Goal: Find specific page/section: Find specific page/section

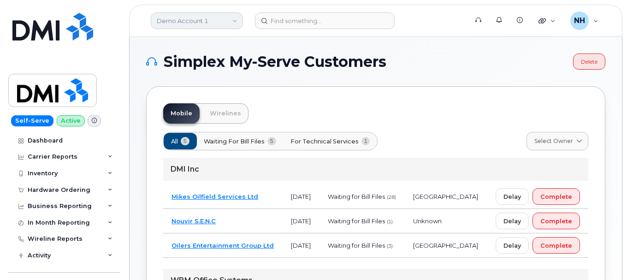
click at [228, 17] on link "Demo Account 1" at bounding box center [197, 20] width 92 height 17
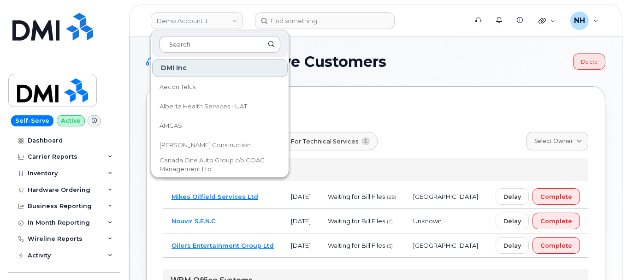
click at [204, 44] on input at bounding box center [220, 44] width 121 height 17
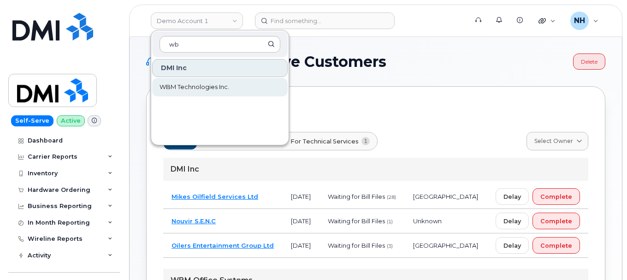
type input "wb"
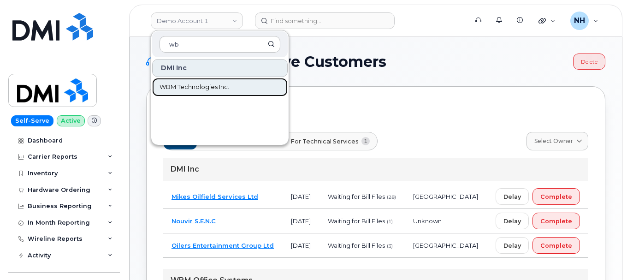
click at [215, 85] on span "WBM Technologies Inc." at bounding box center [195, 87] width 70 height 9
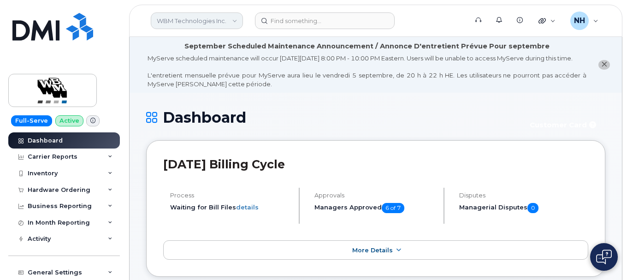
click at [237, 20] on link "WBM Technologies Inc." at bounding box center [197, 20] width 92 height 17
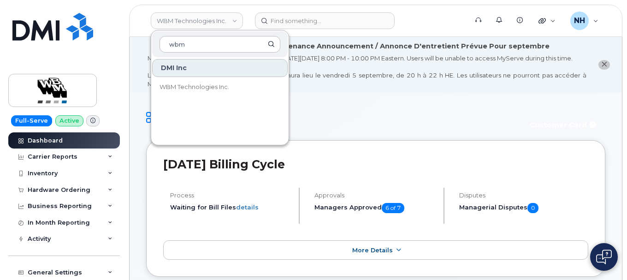
type input "wbm"
click at [330, 119] on h1 "Dashboard" at bounding box center [332, 117] width 372 height 16
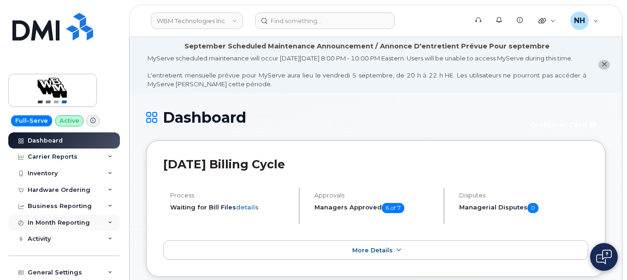
scroll to position [149, 0]
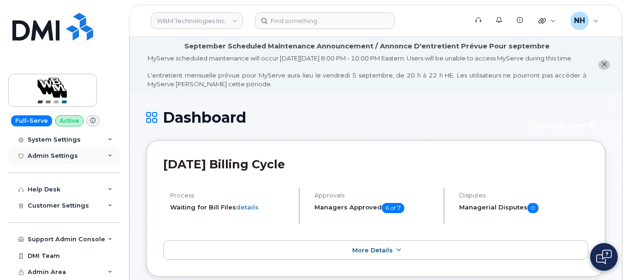
click at [79, 155] on div "Admin Settings" at bounding box center [64, 156] width 112 height 17
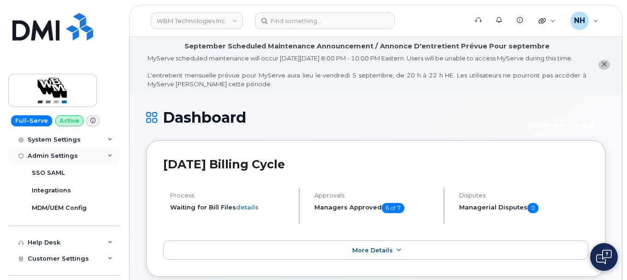
click at [79, 155] on div "Admin Settings" at bounding box center [64, 156] width 112 height 17
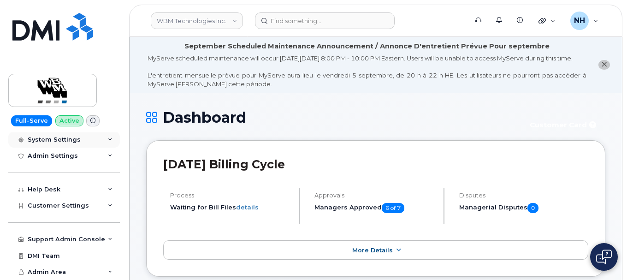
click at [78, 141] on div "System Settings" at bounding box center [64, 139] width 112 height 17
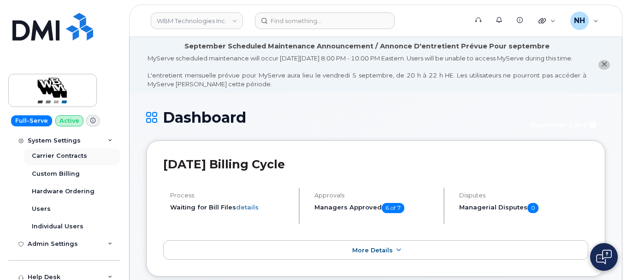
scroll to position [221, 0]
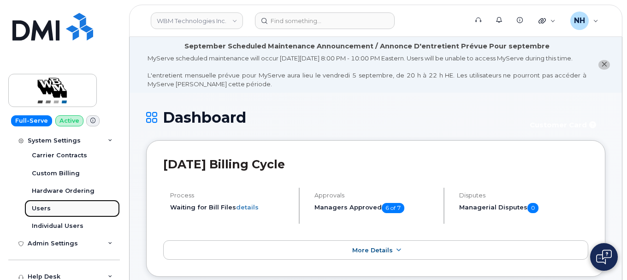
click at [44, 211] on div "Users" at bounding box center [41, 208] width 19 height 8
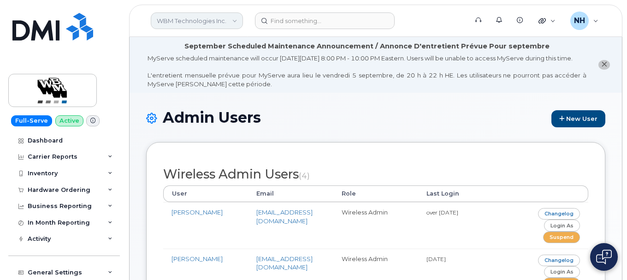
click at [238, 26] on link "WBM Technologies Inc." at bounding box center [197, 20] width 92 height 17
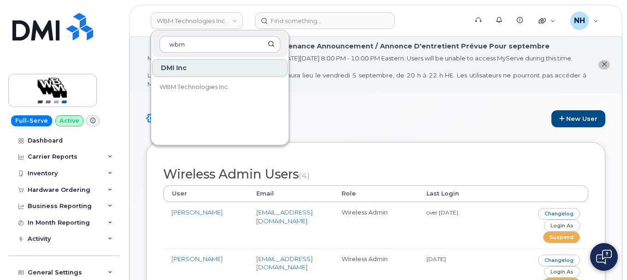
type input "wbm"
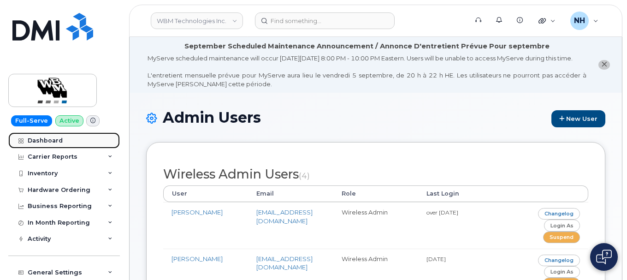
click at [48, 144] on link "Dashboard" at bounding box center [64, 140] width 112 height 17
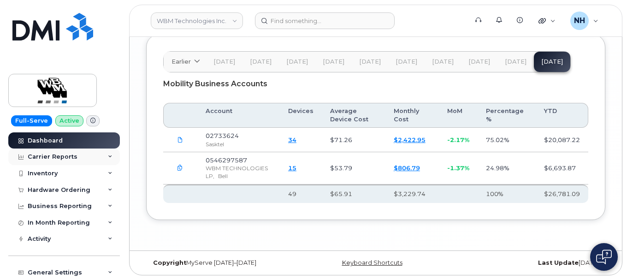
click at [64, 153] on div "Carrier Reports" at bounding box center [64, 157] width 112 height 17
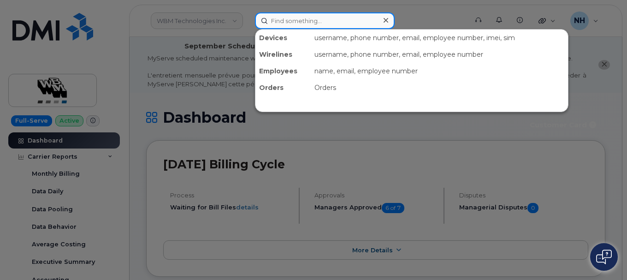
click at [308, 22] on input at bounding box center [325, 20] width 140 height 17
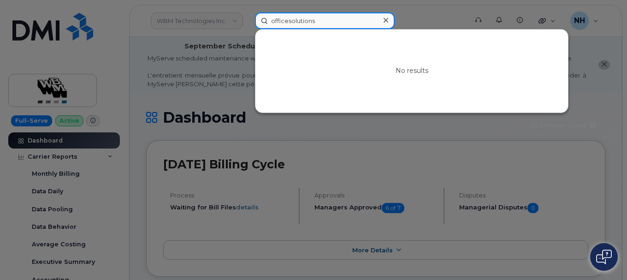
click at [285, 22] on input "officesolutions" at bounding box center [325, 20] width 140 height 17
click at [321, 23] on input "office solutions" at bounding box center [325, 20] width 140 height 17
type input "office solution"
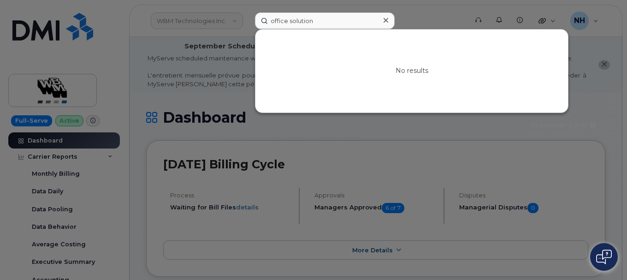
click at [208, 24] on div at bounding box center [313, 140] width 627 height 280
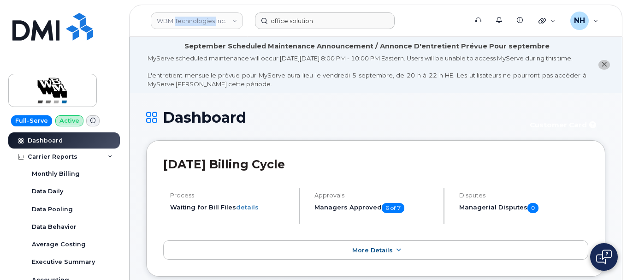
click at [208, 24] on link "WBM Technologies Inc." at bounding box center [197, 20] width 92 height 17
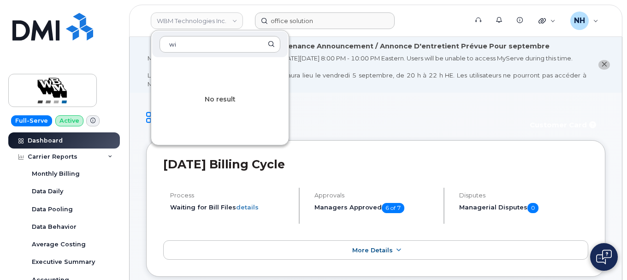
type input "w"
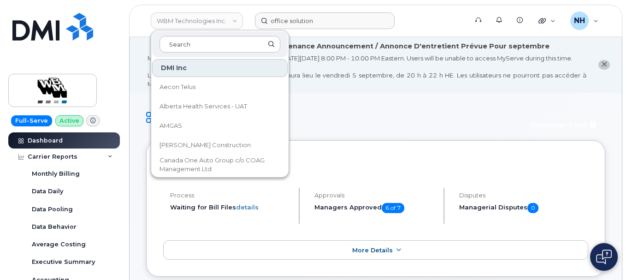
click at [421, 24] on form "office solution" at bounding box center [358, 20] width 207 height 17
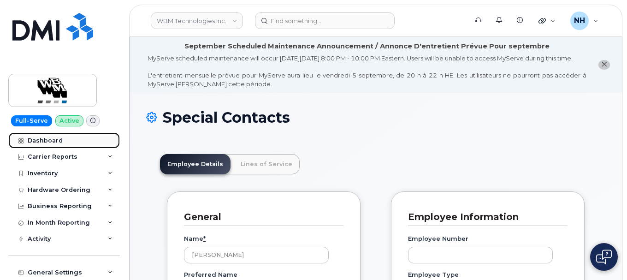
click at [46, 140] on div "Dashboard" at bounding box center [45, 140] width 35 height 7
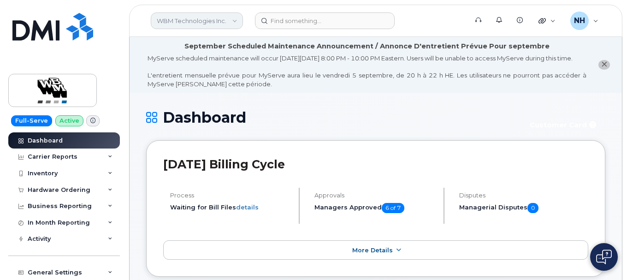
click at [210, 18] on link "WBM Technologies Inc." at bounding box center [197, 20] width 92 height 17
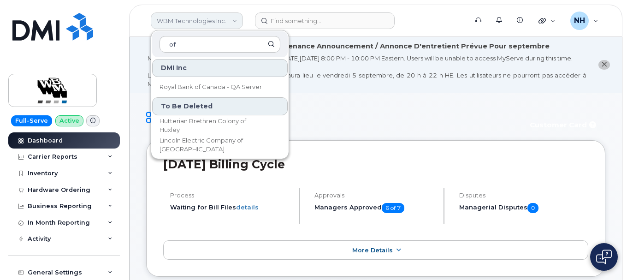
type input "o"
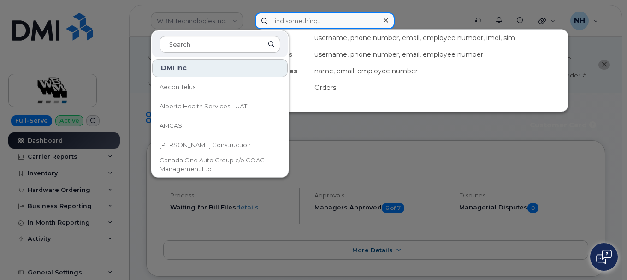
click at [309, 24] on input at bounding box center [325, 20] width 140 height 17
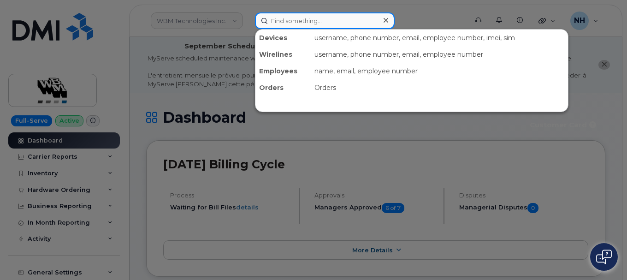
type input "p"
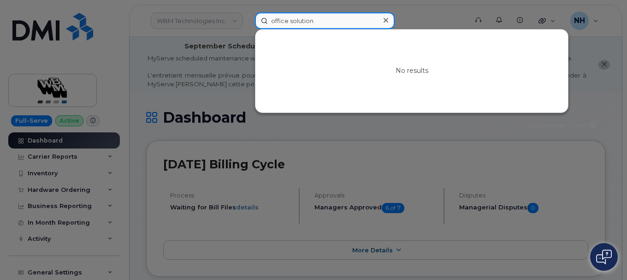
type input "office solution"
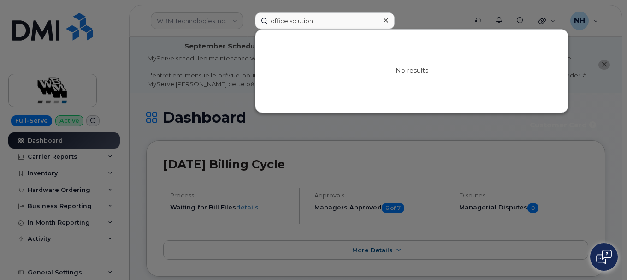
click at [137, 37] on div at bounding box center [313, 140] width 627 height 280
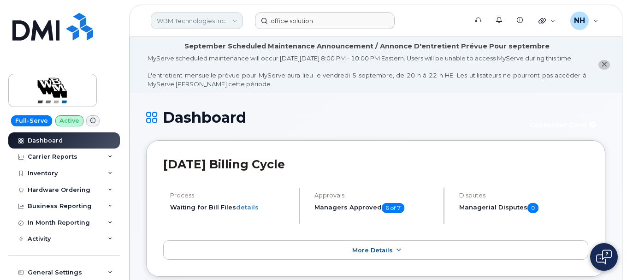
click at [232, 21] on link "WBM Technologies Inc." at bounding box center [197, 20] width 92 height 17
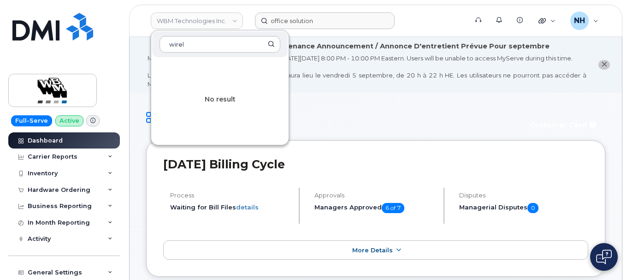
type input "wirel"
